Goal: Book appointment/travel/reservation

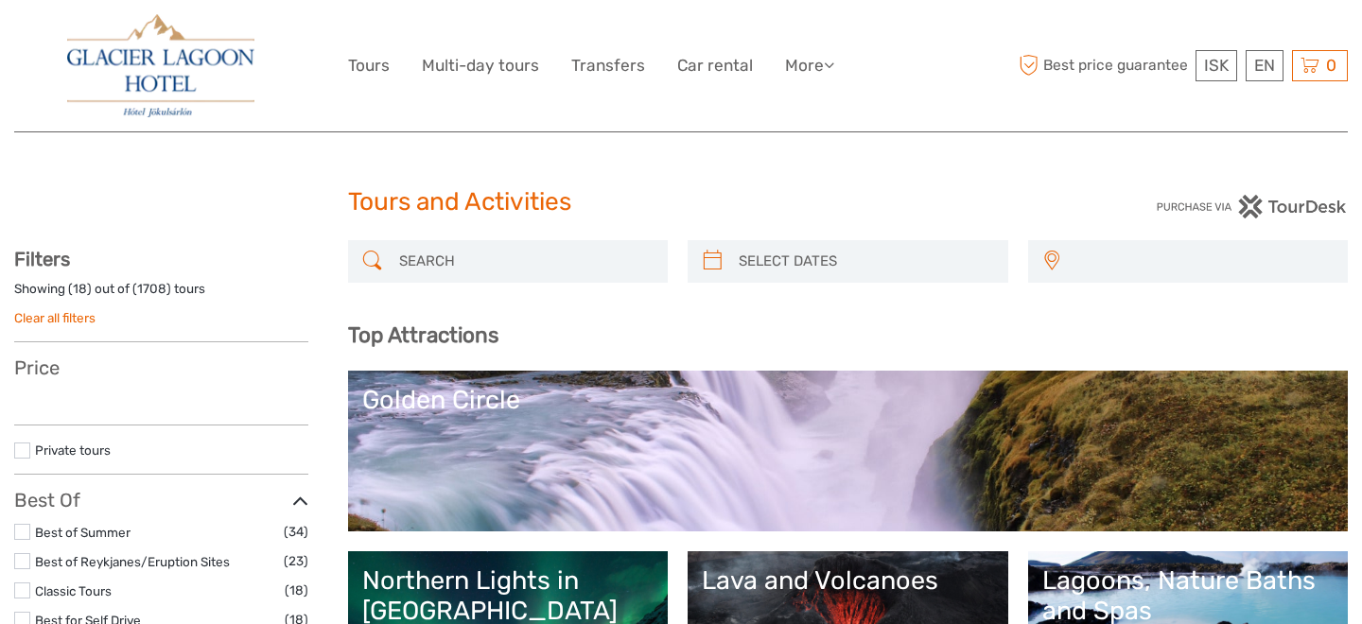
select select
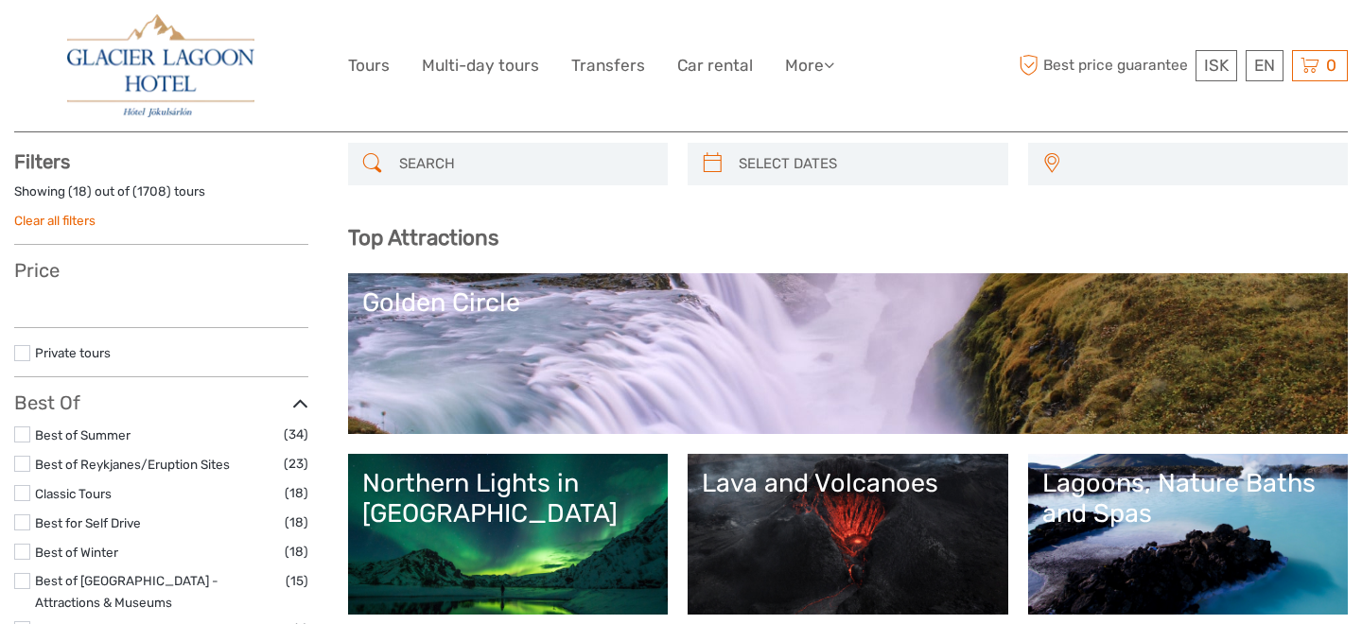
select select
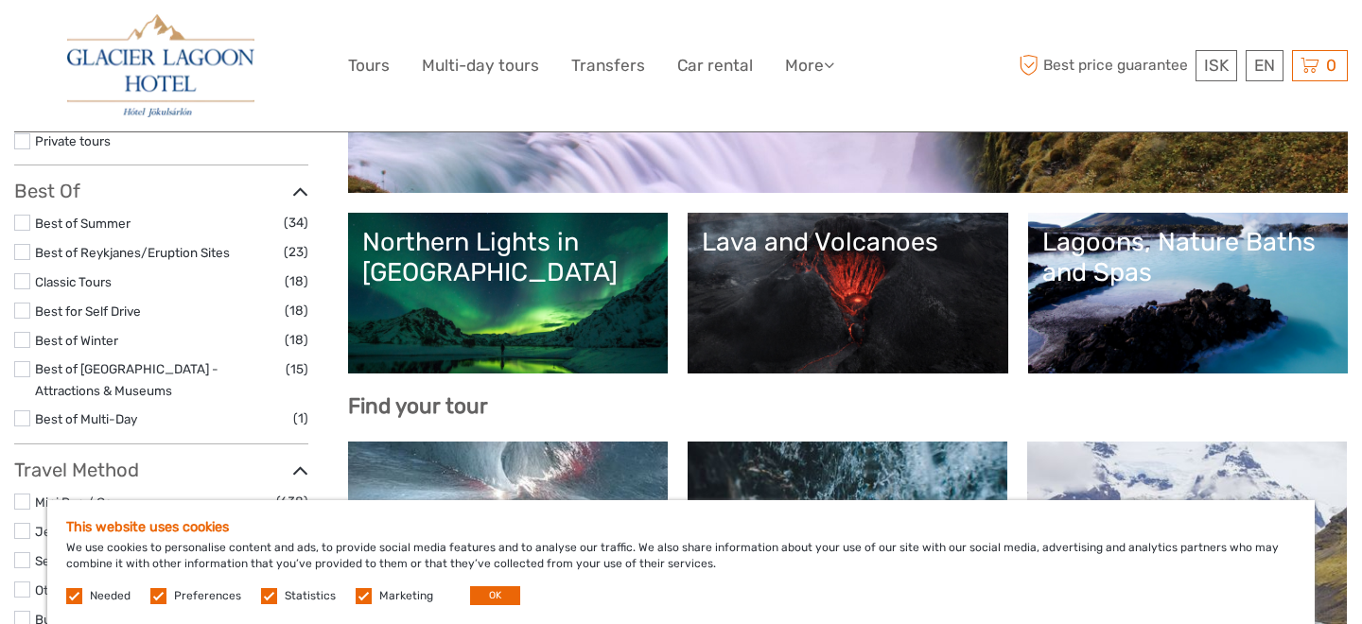
scroll to position [340, 0]
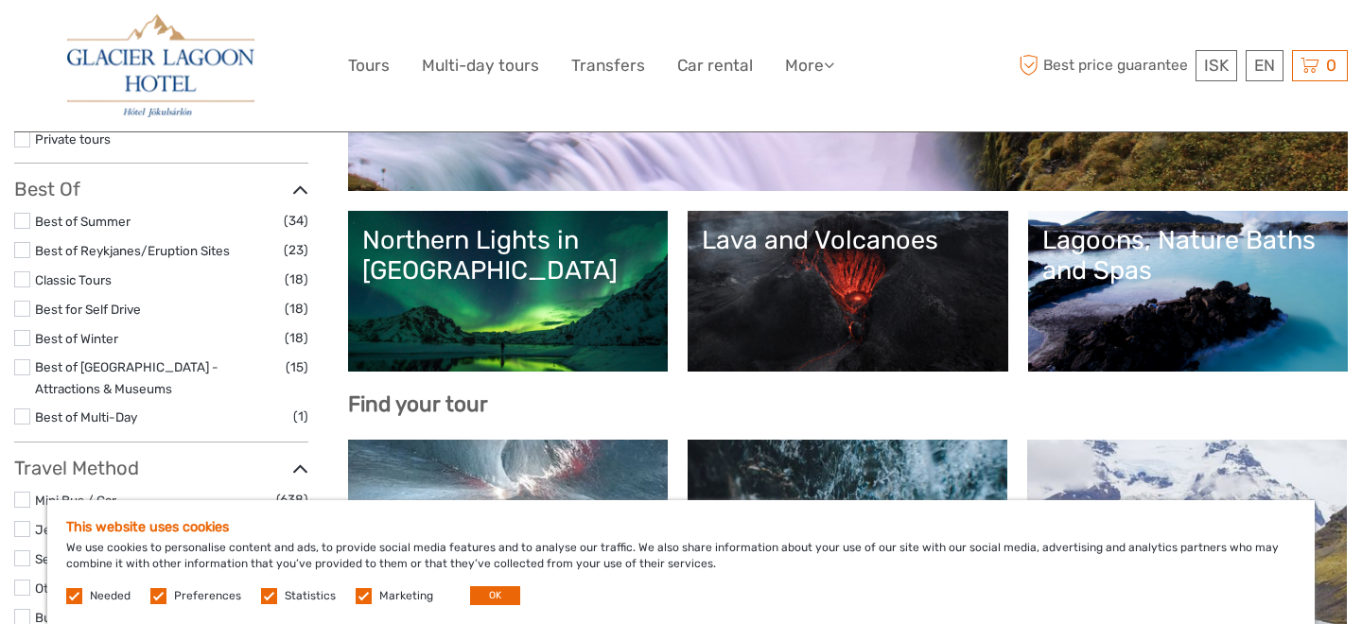
click at [1085, 234] on div "Lagoons, Nature Baths and Spas" at bounding box center [1188, 255] width 292 height 61
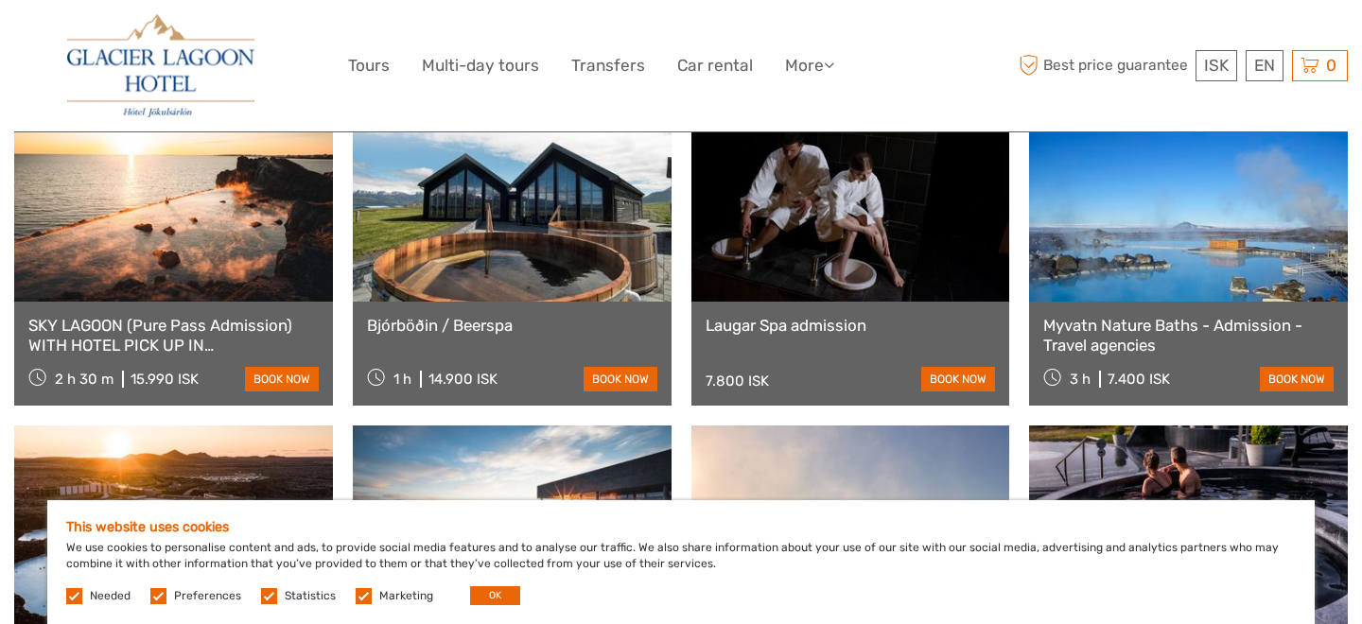
scroll to position [1486, 0]
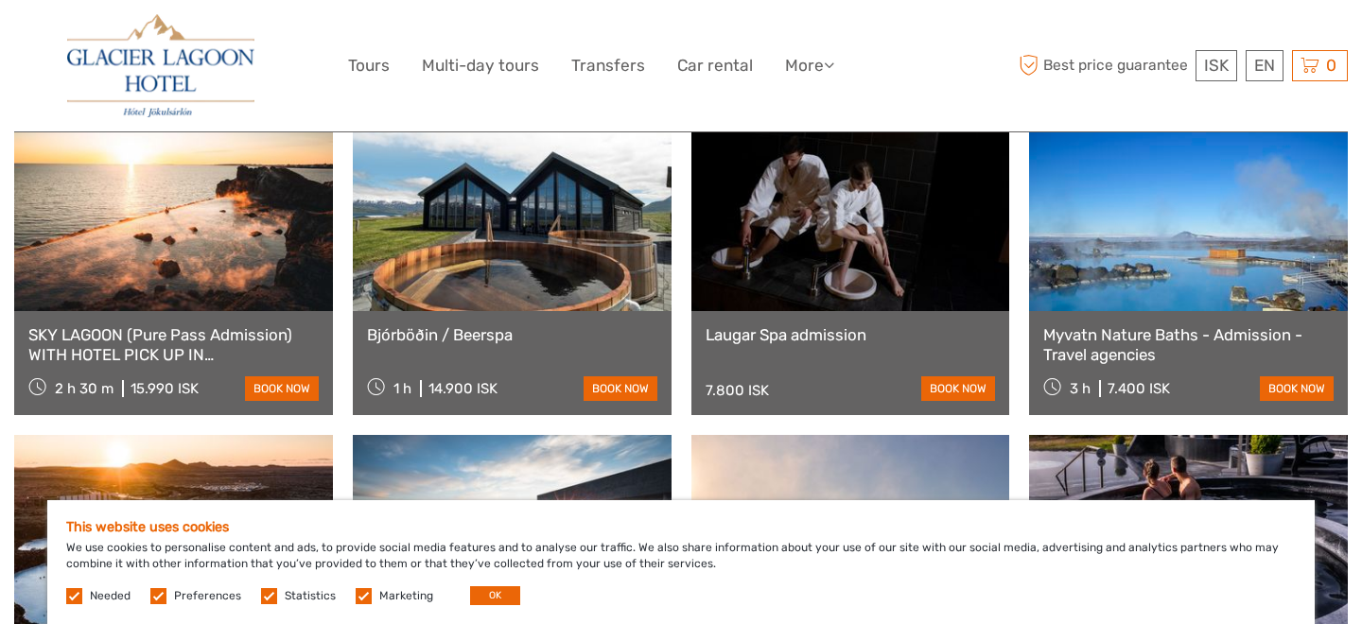
click at [574, 259] on link at bounding box center [512, 207] width 319 height 208
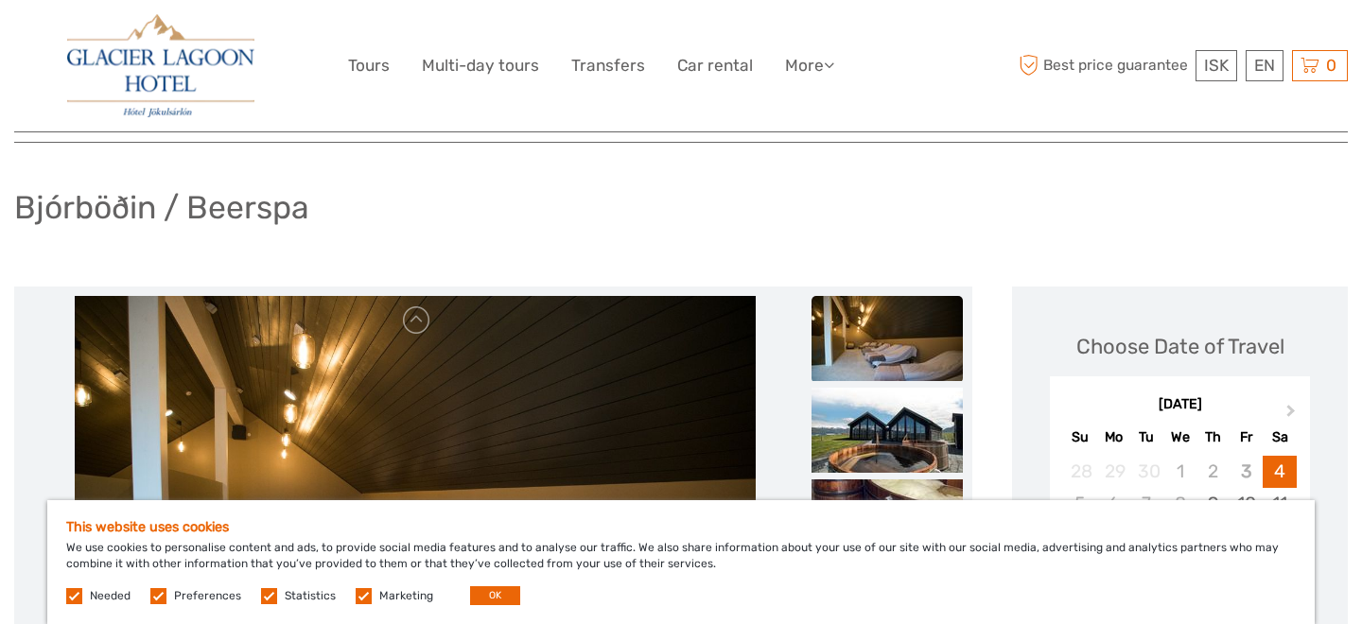
scroll to position [113, 0]
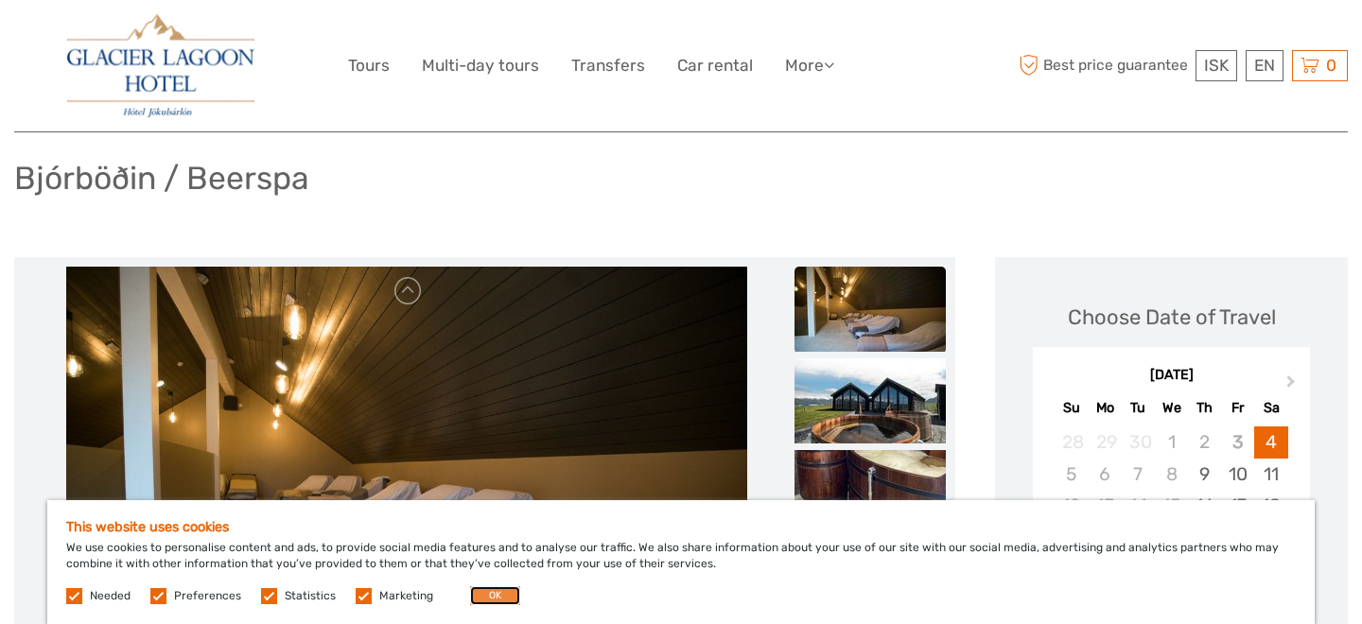
click at [483, 600] on button "OK" at bounding box center [495, 595] width 50 height 19
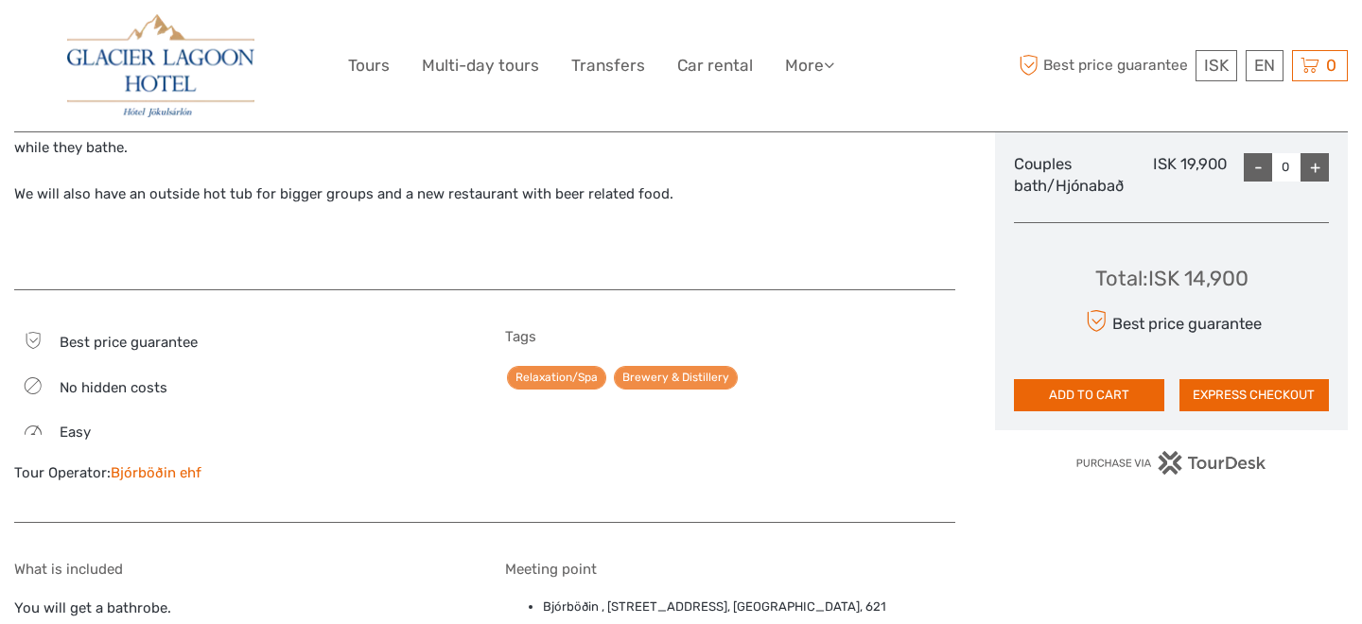
scroll to position [1011, 0]
